Goal: Information Seeking & Learning: Learn about a topic

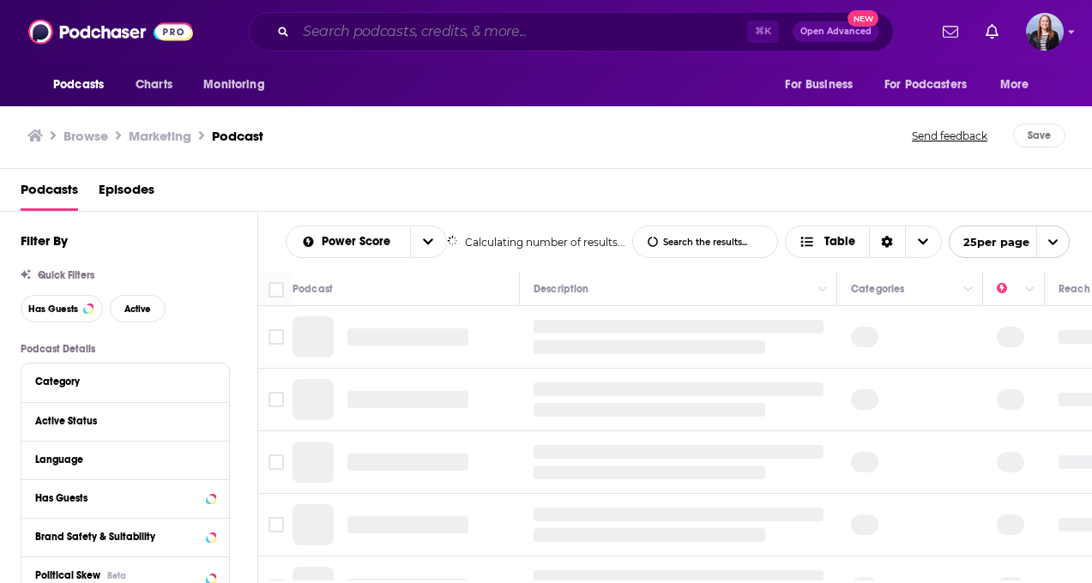
click at [386, 33] on input "Search podcasts, credits, & more..." at bounding box center [521, 31] width 451 height 27
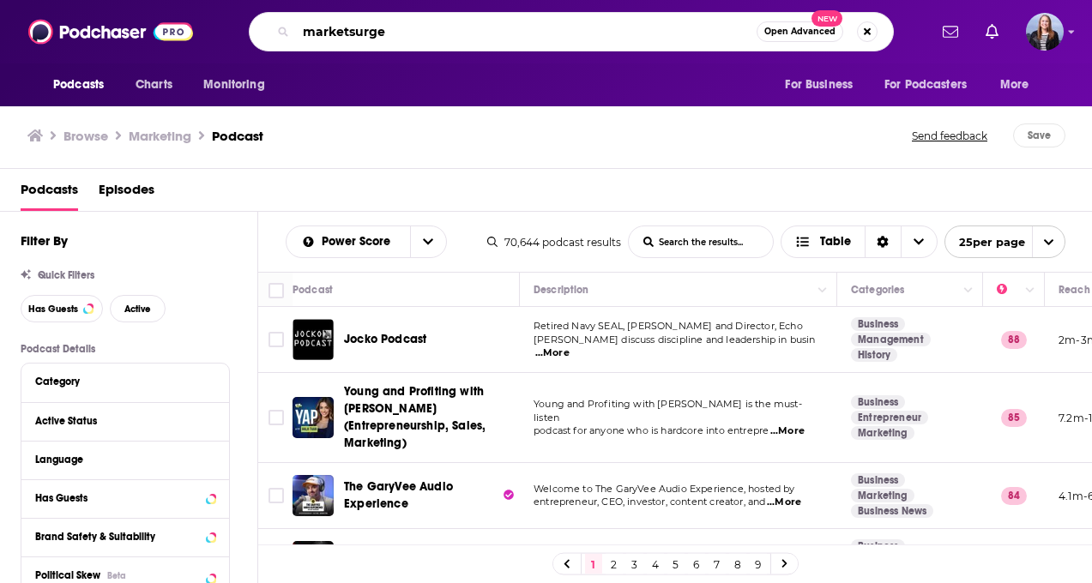
type input "marketsurge"
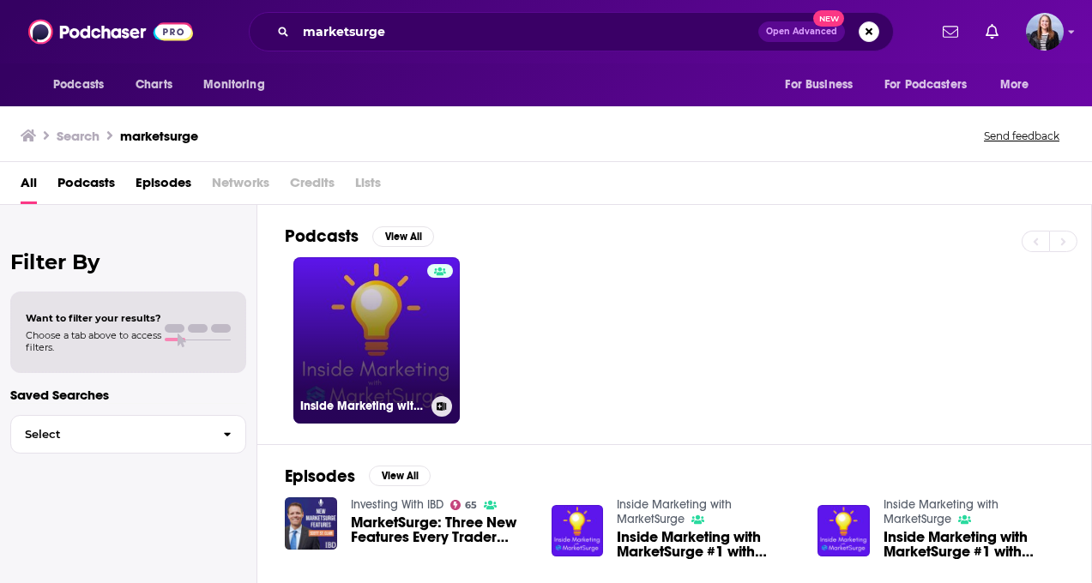
click at [364, 305] on link "Inside Marketing with MarketSurge" at bounding box center [376, 340] width 166 height 166
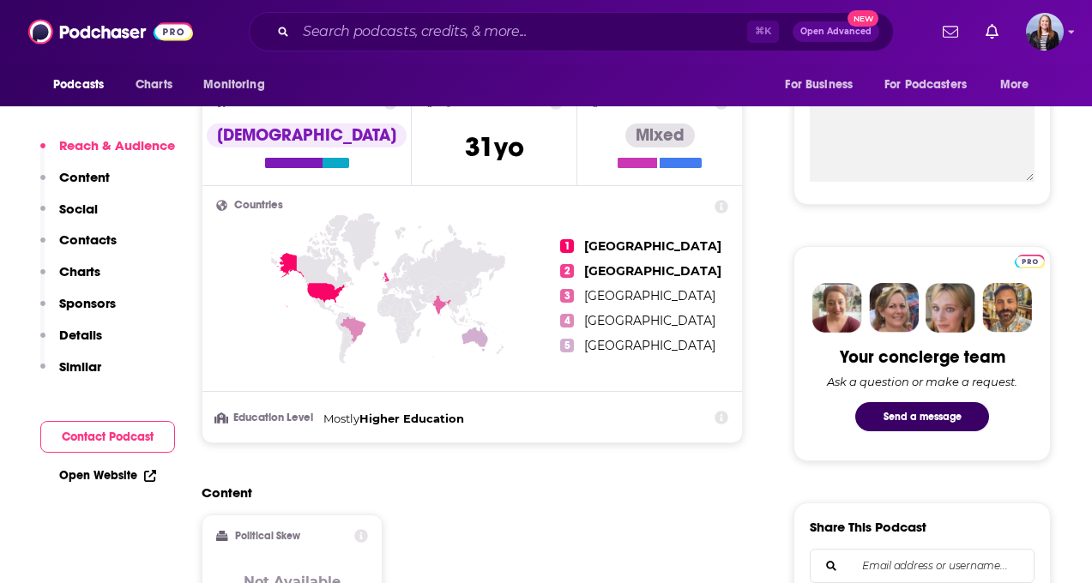
scroll to position [686, 0]
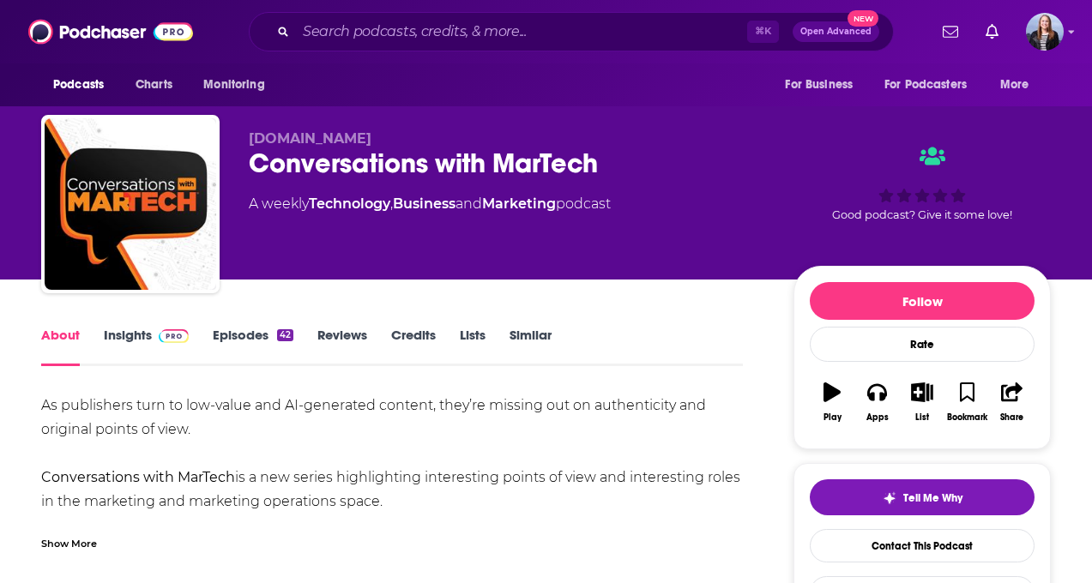
click at [125, 331] on link "Insights" at bounding box center [146, 346] width 85 height 39
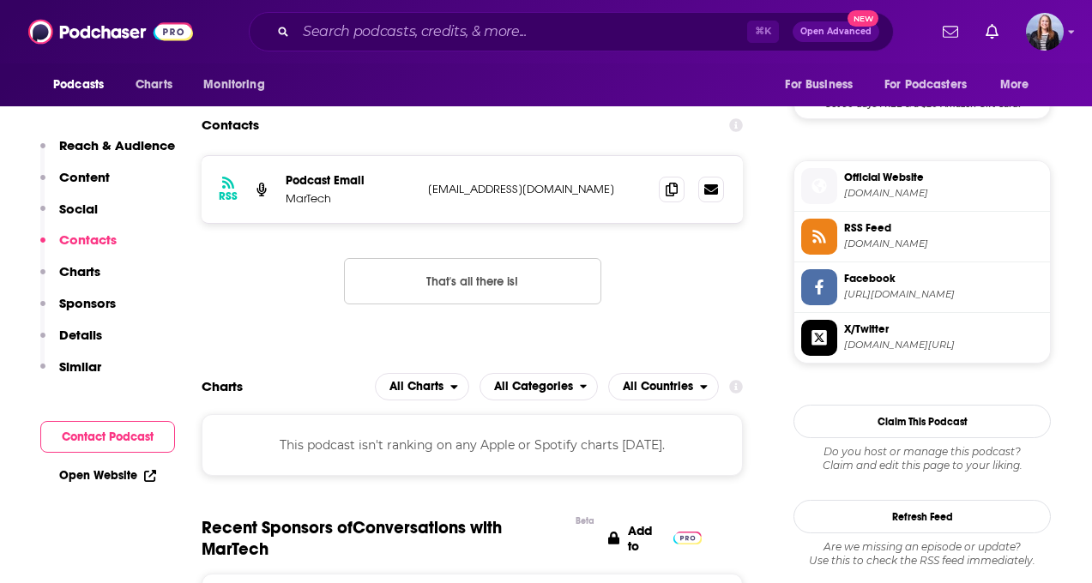
scroll to position [1321, 0]
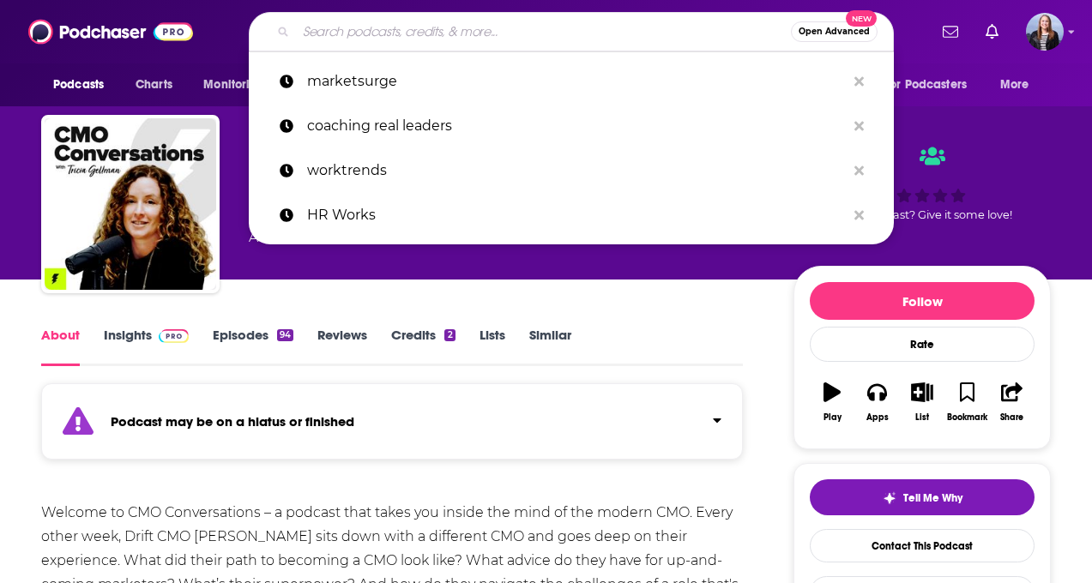
click at [341, 25] on input "Search podcasts, credits, & more..." at bounding box center [543, 31] width 495 height 27
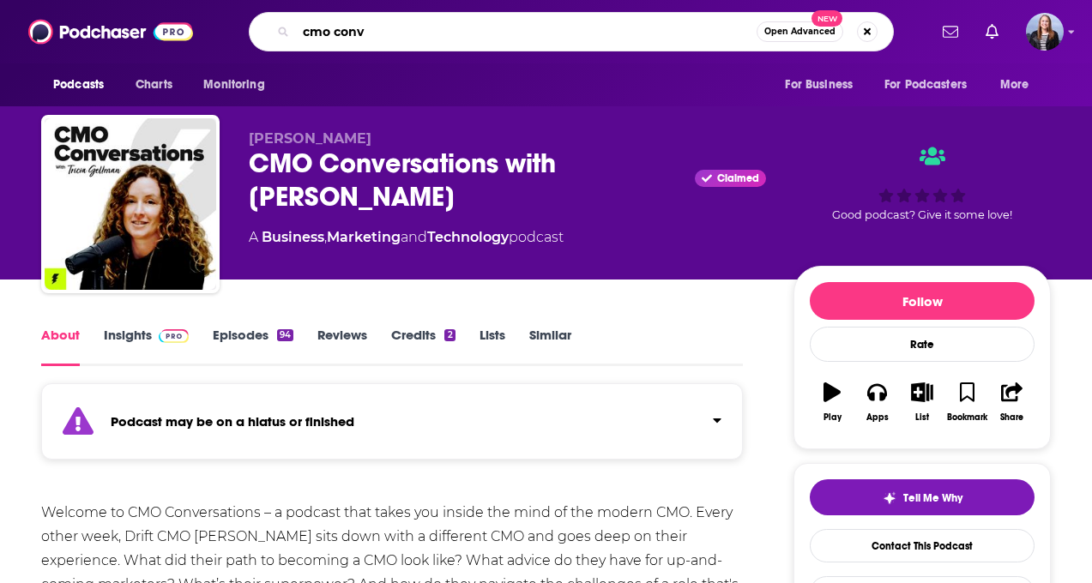
type input "cmo convo"
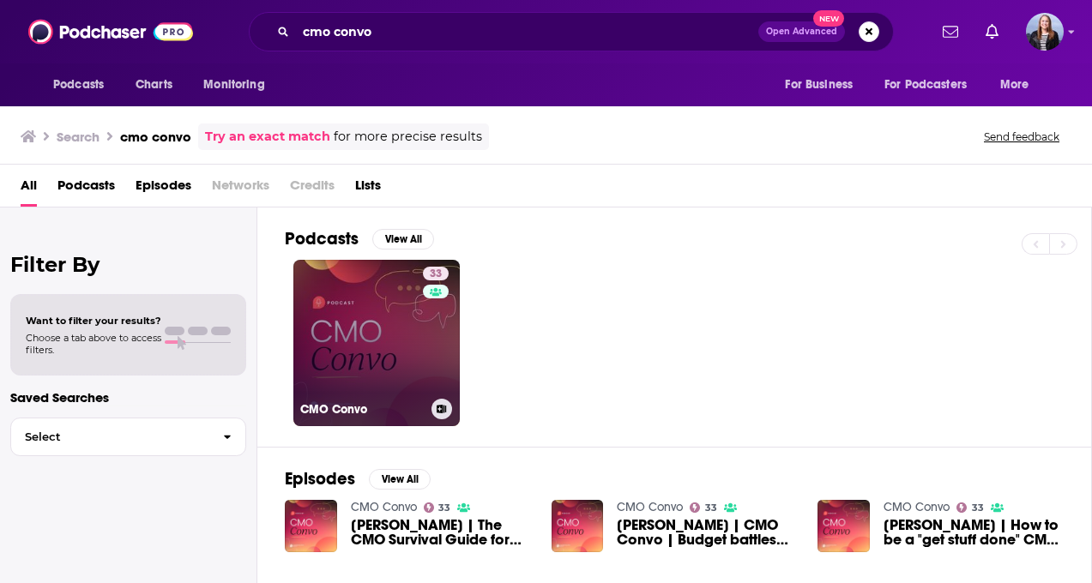
click at [386, 331] on link "33 CMO Convo" at bounding box center [376, 343] width 166 height 166
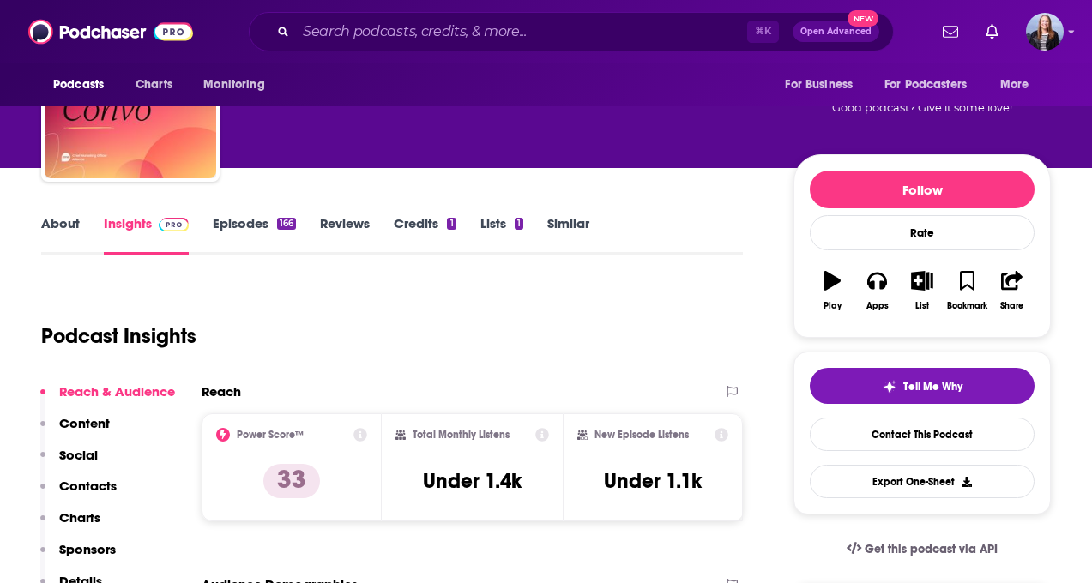
scroll to position [112, 0]
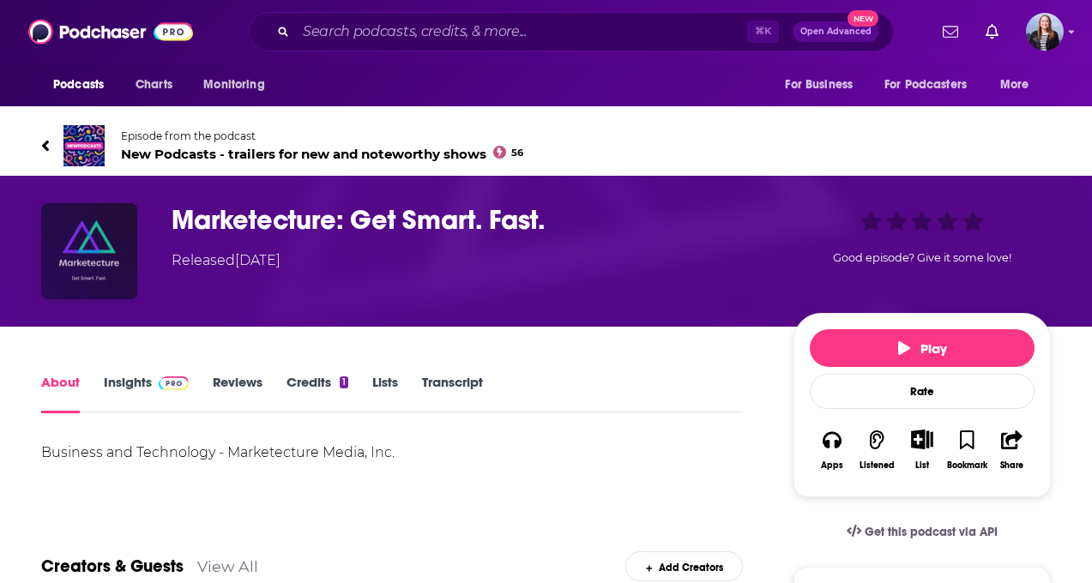
click at [97, 243] on img "Marketecture: Get Smart. Fast." at bounding box center [89, 251] width 96 height 96
click at [91, 233] on img "Marketecture: Get Smart. Fast." at bounding box center [89, 251] width 96 height 96
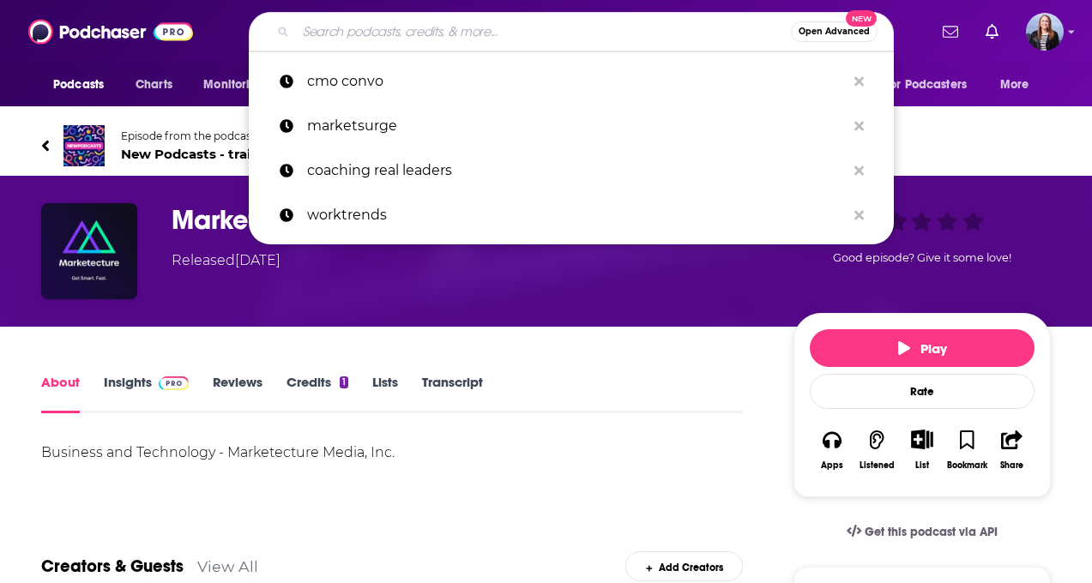
click at [387, 28] on input "Search podcasts, credits, & more..." at bounding box center [543, 31] width 495 height 27
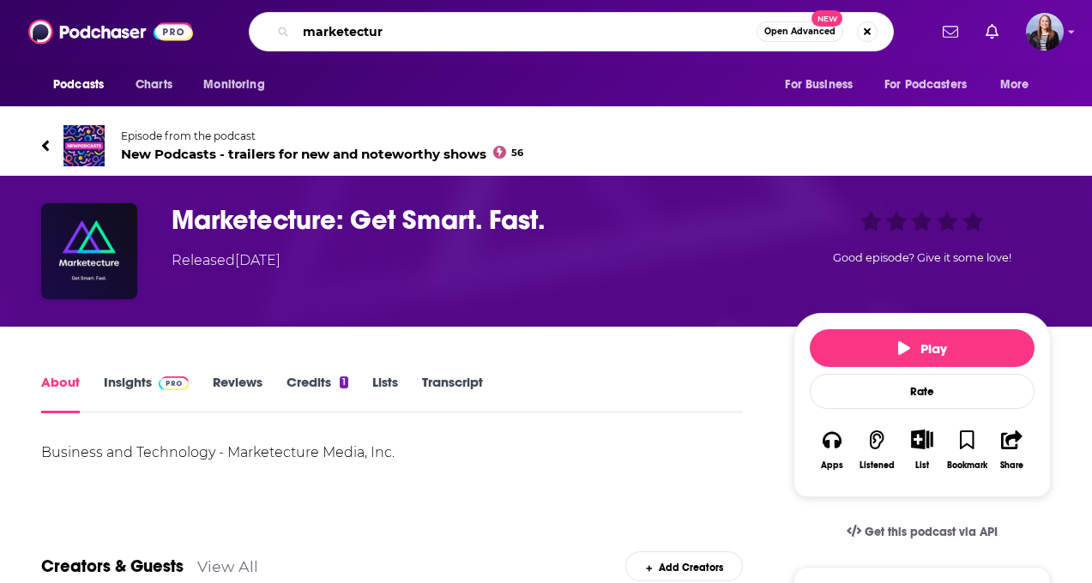
type input "marketecture"
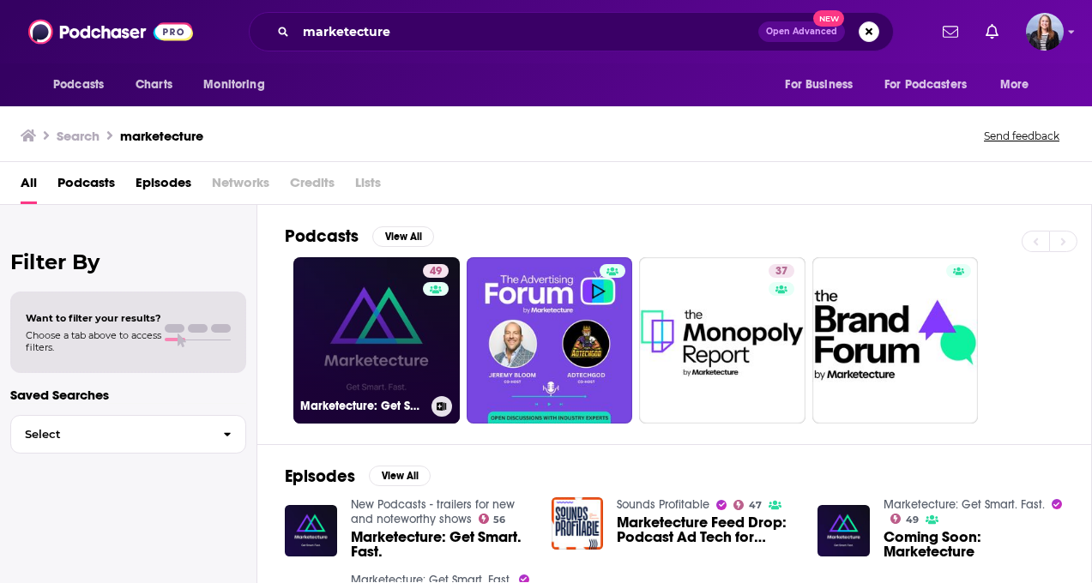
click at [381, 291] on link "49 Marketecture: Get Smart. Fast." at bounding box center [376, 340] width 166 height 166
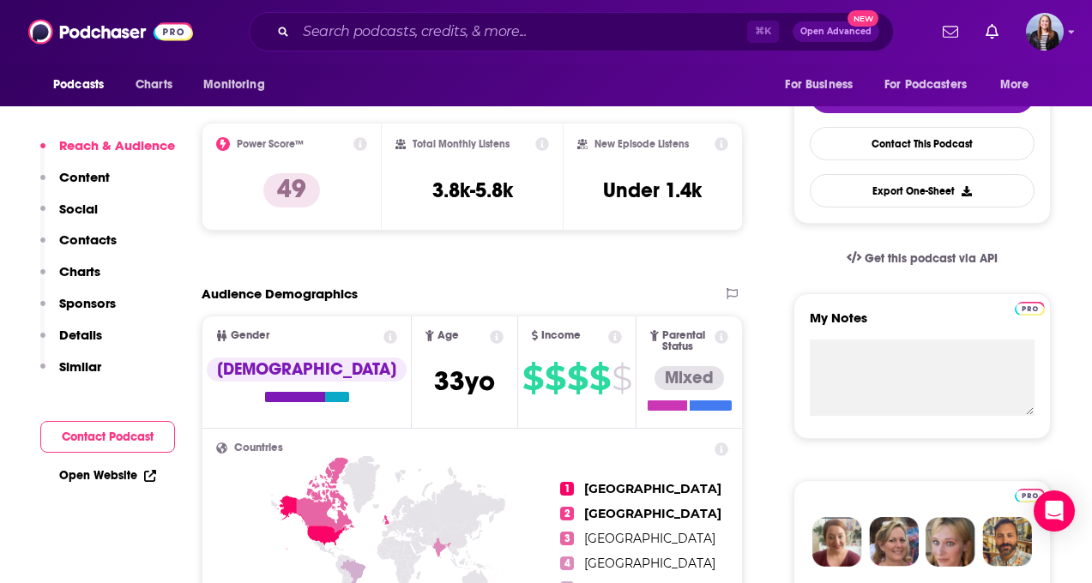
scroll to position [408, 0]
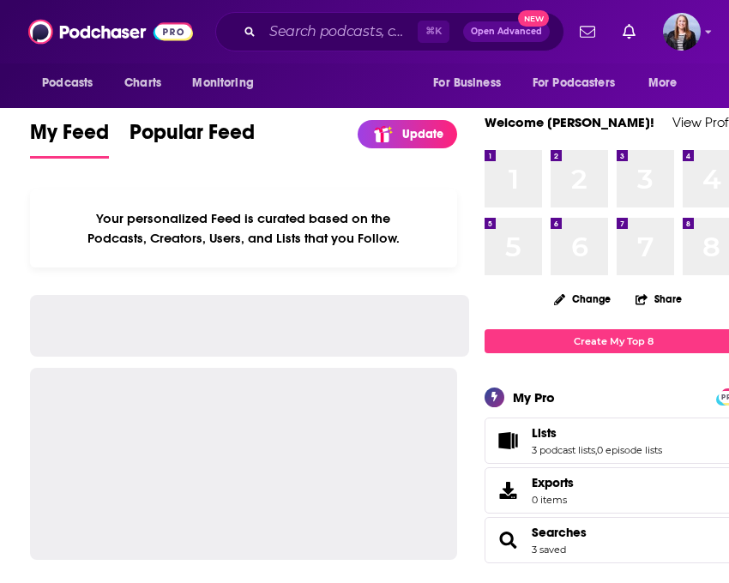
click at [311, 57] on div "Podcasts Charts Monitoring ⌘ K Open Advanced New For Business For Podcasters Mo…" at bounding box center [364, 31] width 729 height 63
click at [311, 39] on input "Search podcasts, credits, & more..." at bounding box center [340, 31] width 155 height 27
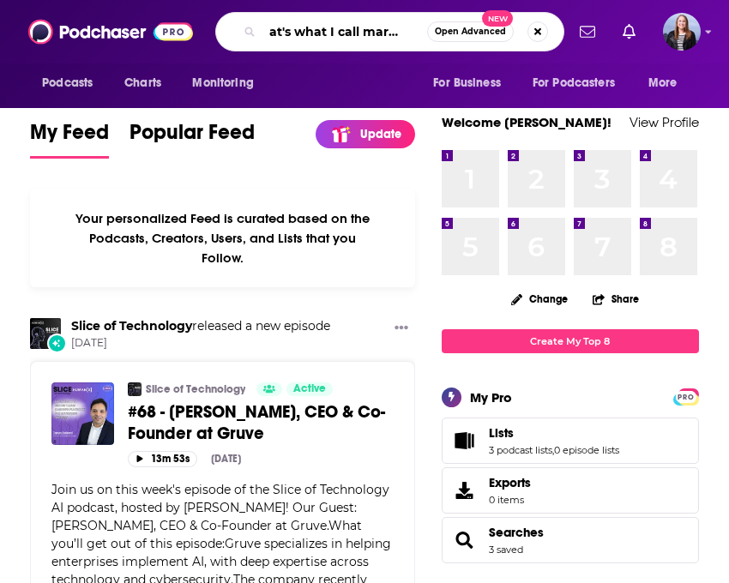
scroll to position [0, 22]
type input "that's what I call marketing"
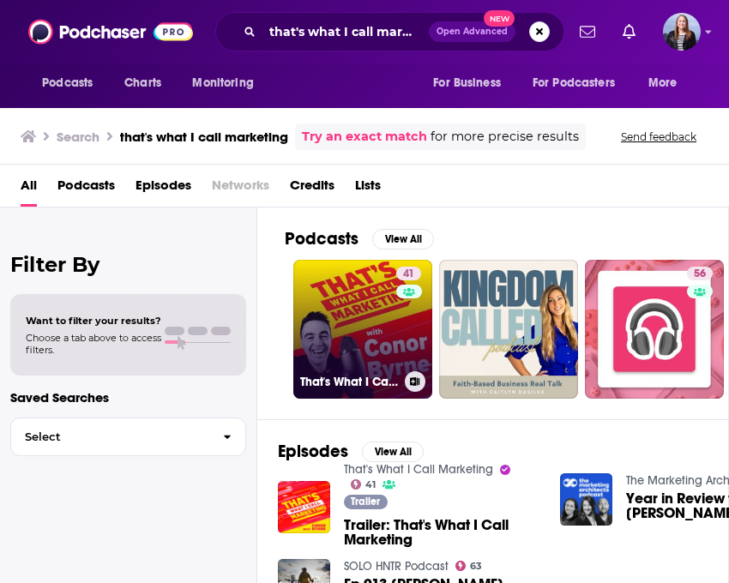
click at [347, 325] on link "41 That's What I Call Marketing" at bounding box center [362, 329] width 139 height 139
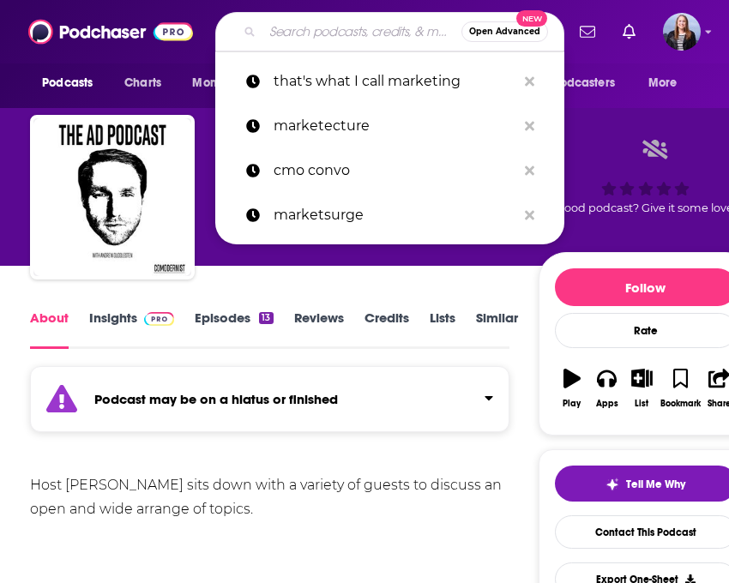
click at [287, 20] on input "Search podcasts, credits, & more..." at bounding box center [362, 31] width 199 height 27
type input "a"
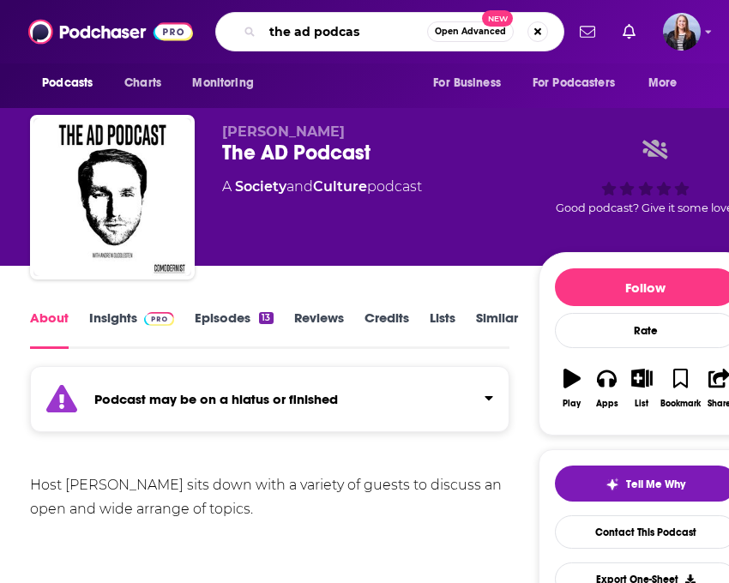
type input "the ad podcast"
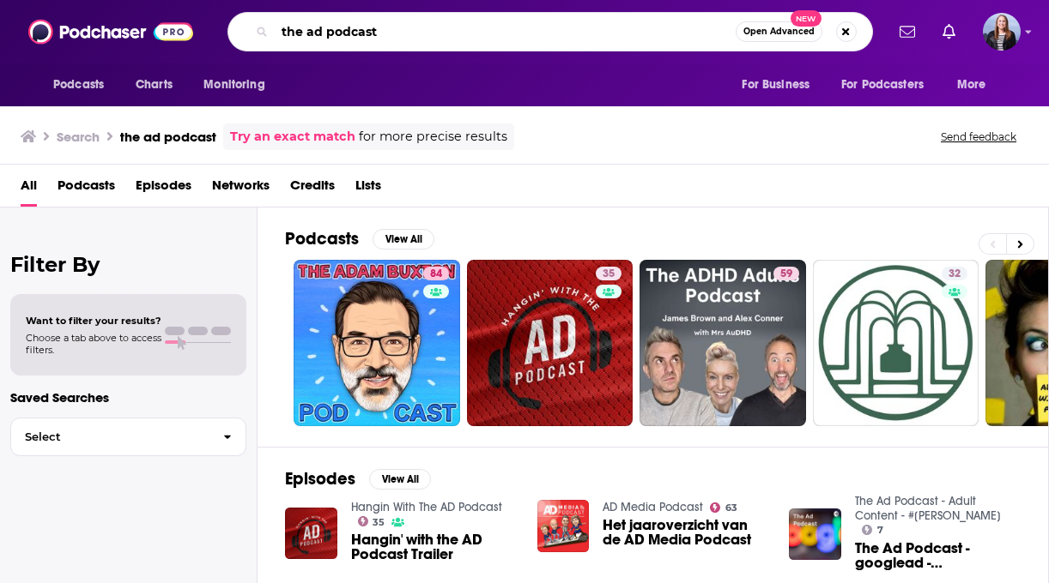
click at [468, 26] on input "the ad podcast" at bounding box center [505, 31] width 461 height 27
type input "the ad podcast [PERSON_NAME]"
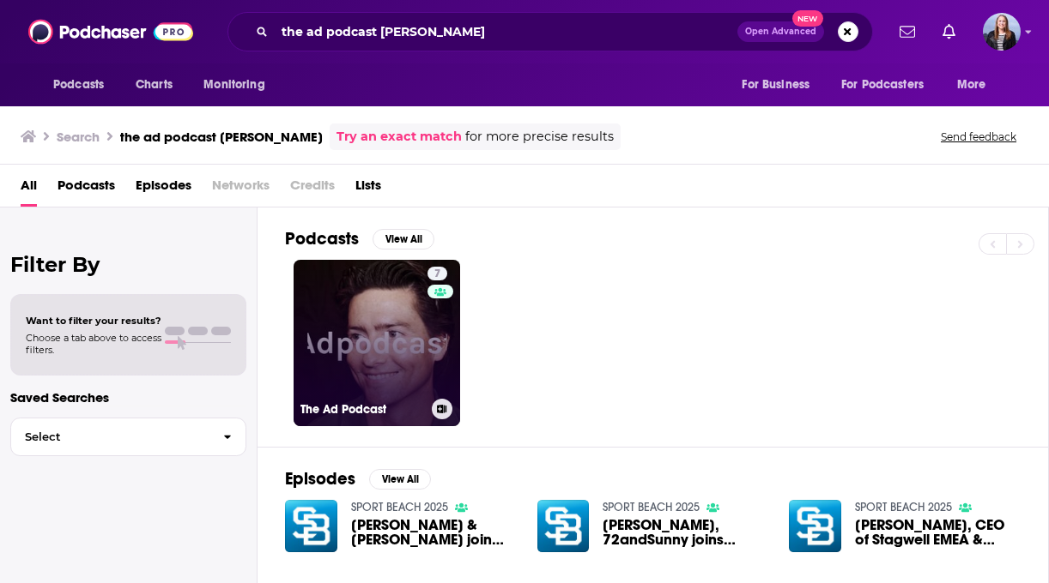
click at [381, 296] on link "7 The Ad Podcast" at bounding box center [376, 343] width 166 height 166
